Goal: Task Accomplishment & Management: Manage account settings

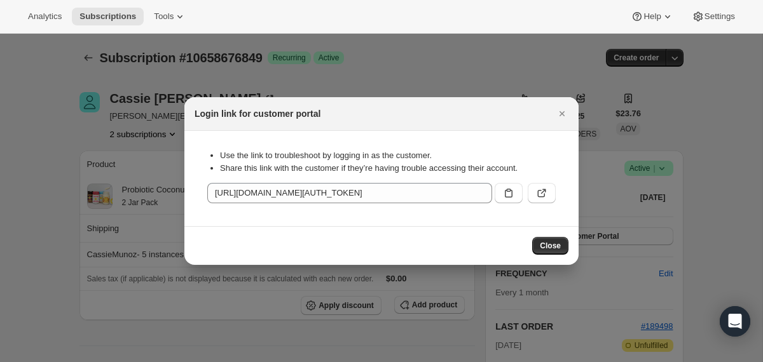
click at [69, 141] on div at bounding box center [381, 181] width 763 height 362
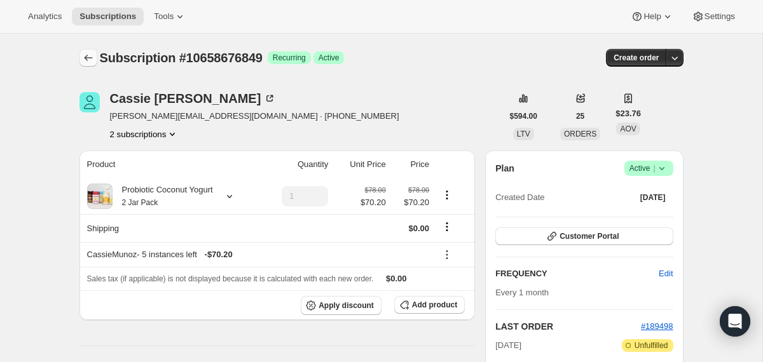
click at [92, 54] on icon "Subscriptions" at bounding box center [88, 57] width 13 height 13
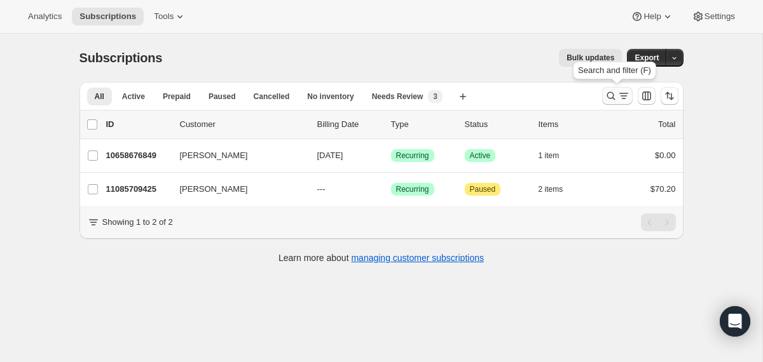
click at [608, 94] on icon "Search and filter results" at bounding box center [611, 96] width 13 height 13
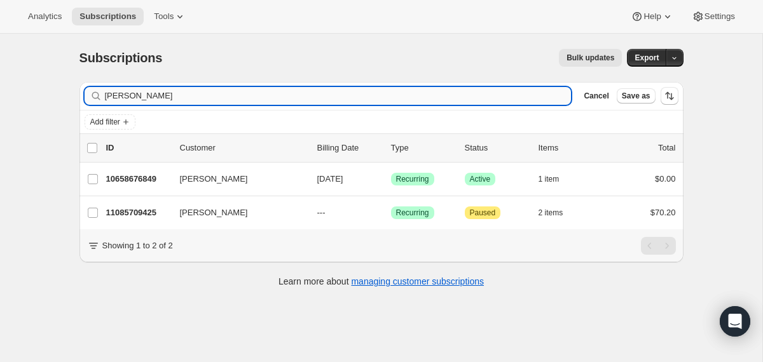
click at [453, 93] on input "[PERSON_NAME]" at bounding box center [338, 96] width 467 height 18
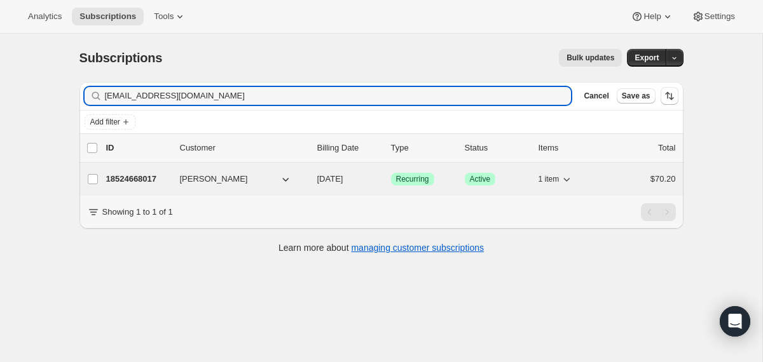
type input "[EMAIL_ADDRESS][DOMAIN_NAME]"
click at [308, 179] on div "18524668017 [PERSON_NAME] [DATE] Success Recurring Success Active 1 item $70.20" at bounding box center [391, 179] width 570 height 18
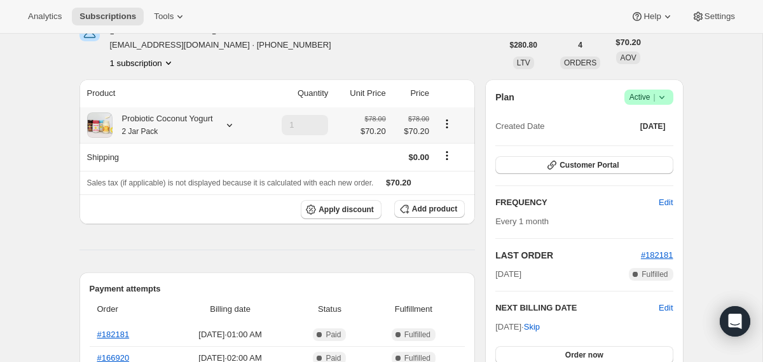
scroll to position [83, 0]
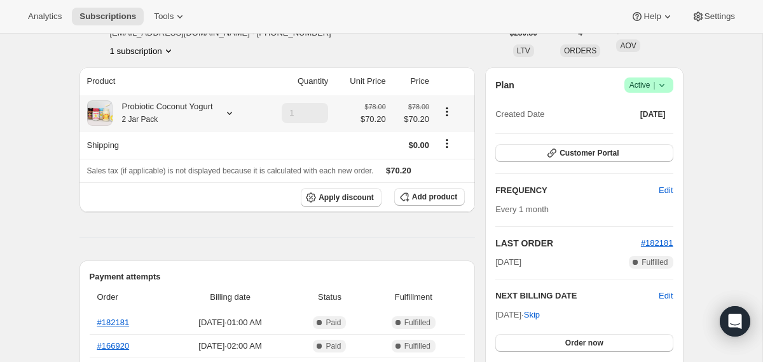
click at [232, 109] on icon at bounding box center [229, 113] width 13 height 13
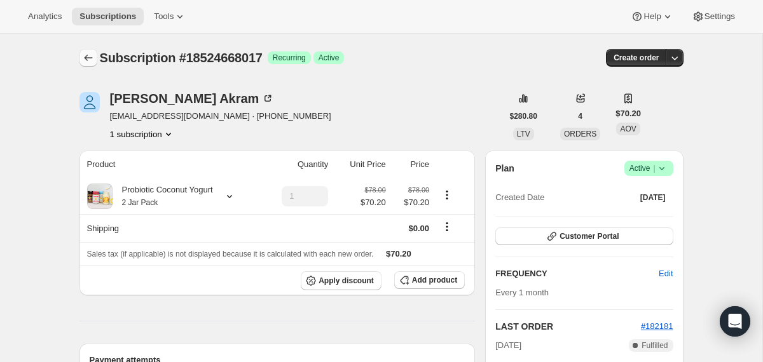
click at [88, 53] on icon "Subscriptions" at bounding box center [88, 57] width 13 height 13
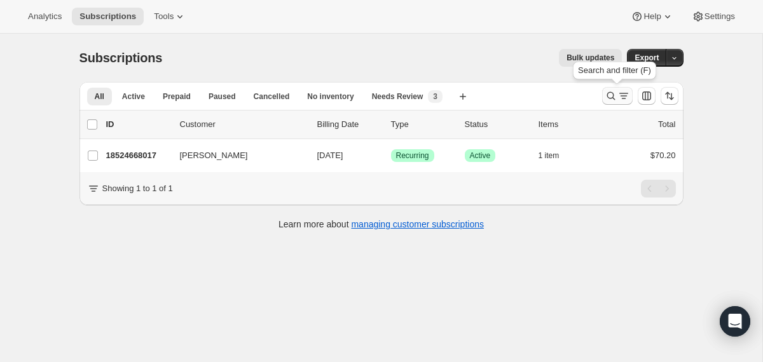
click at [610, 94] on icon "Search and filter results" at bounding box center [611, 96] width 13 height 13
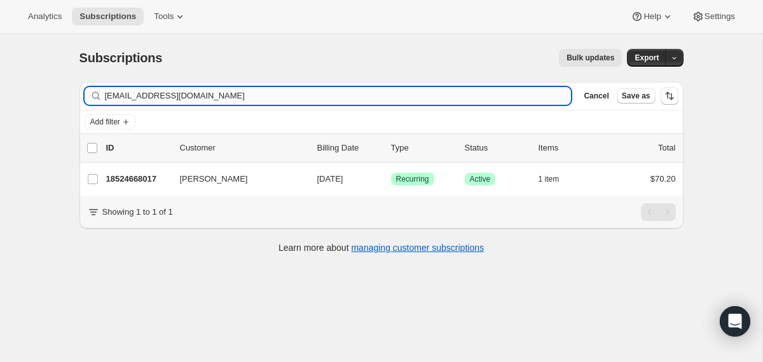
click at [444, 95] on input "[EMAIL_ADDRESS][DOMAIN_NAME]" at bounding box center [338, 96] width 467 height 18
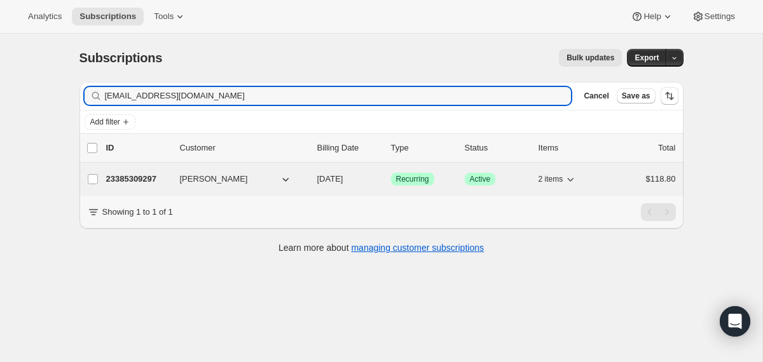
type input "[EMAIL_ADDRESS][DOMAIN_NAME]"
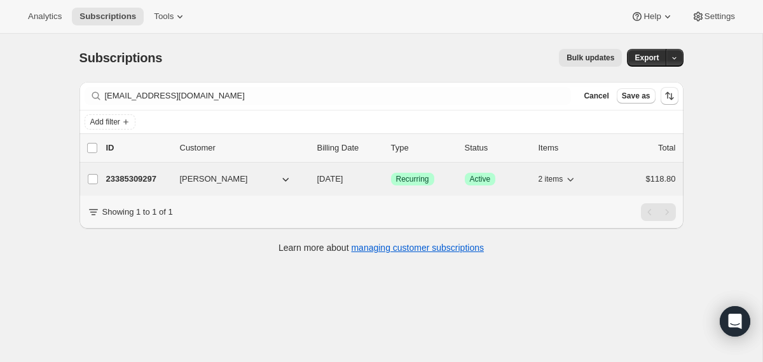
click at [315, 181] on div "23385309297 [PERSON_NAME] [DATE] Success Recurring Success Active 2 items $118.…" at bounding box center [391, 179] width 570 height 18
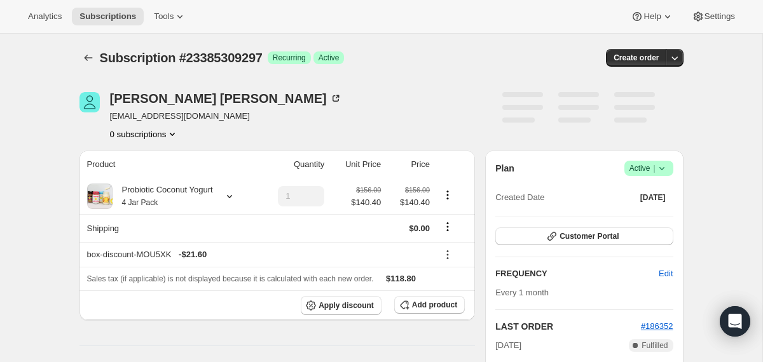
click at [662, 169] on icon at bounding box center [661, 168] width 5 height 3
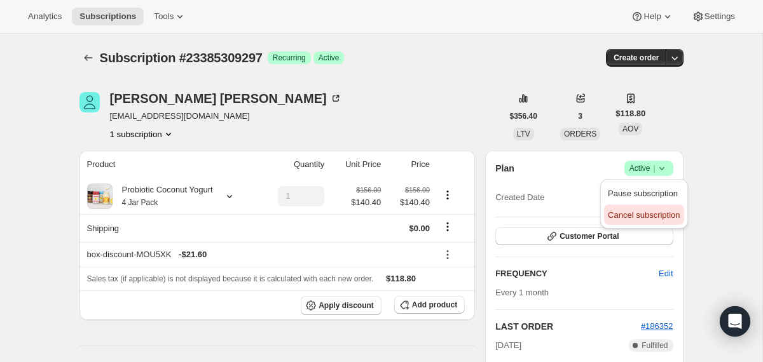
click at [635, 210] on span "Cancel subscription" at bounding box center [644, 215] width 72 height 13
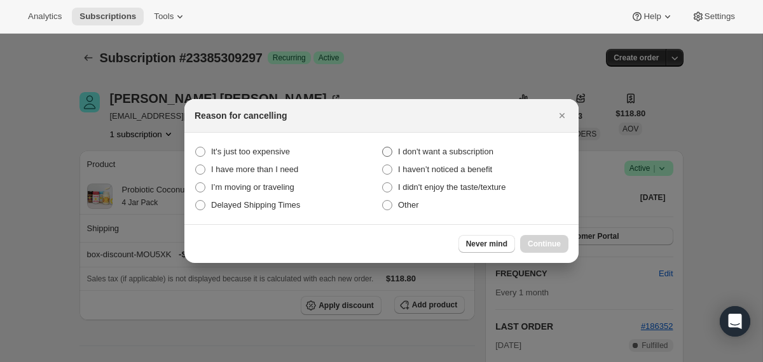
click at [485, 153] on span "I don't want a subscription" at bounding box center [445, 152] width 95 height 10
click at [383, 147] on subscription "I don't want a subscription" at bounding box center [382, 147] width 1 height 1
radio subscription "true"
click at [525, 247] on button "Continue" at bounding box center [544, 244] width 48 height 18
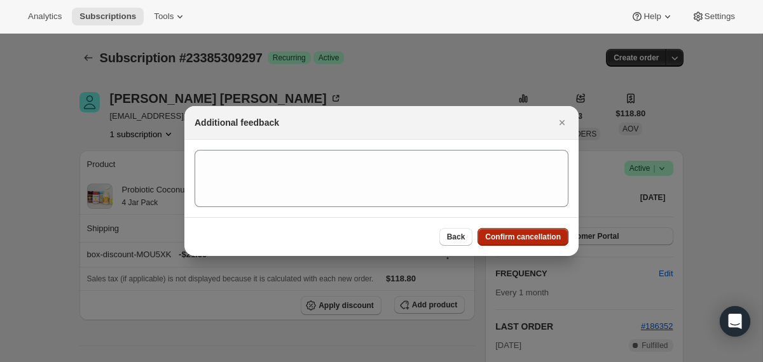
click at [517, 238] on span "Confirm cancellation" at bounding box center [523, 237] width 76 height 10
